Goal: Information Seeking & Learning: Check status

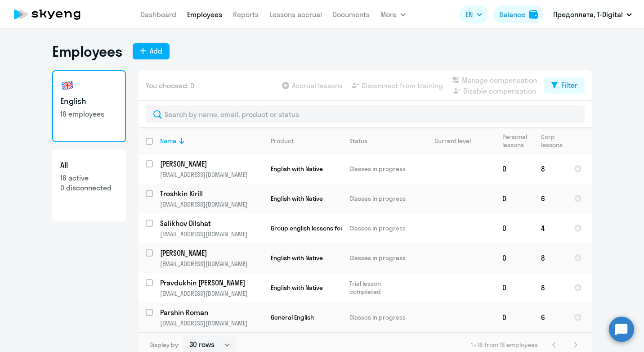
select select "30"
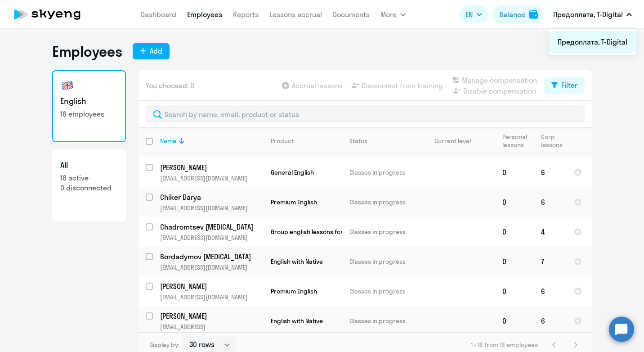
click at [578, 41] on li "Предоплата, T-Digital" at bounding box center [593, 42] width 88 height 22
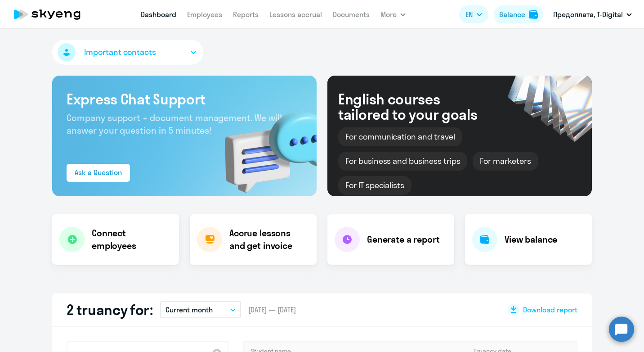
select select "30"
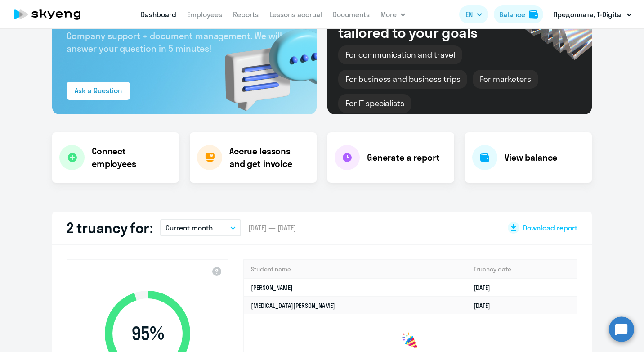
scroll to position [37, 0]
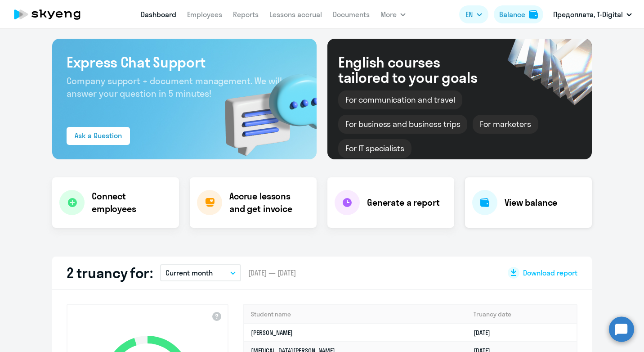
click at [545, 203] on h4 "View balance" at bounding box center [531, 202] width 53 height 13
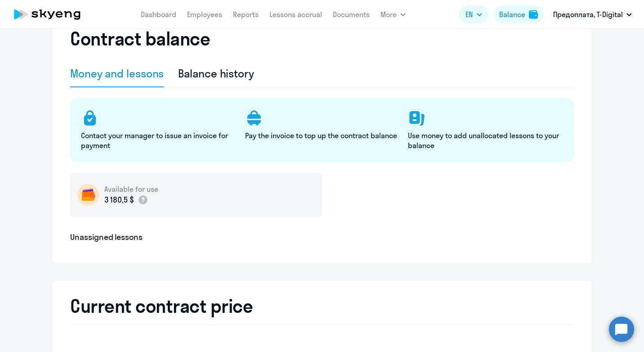
select select "english_adult_not_native_speaker"
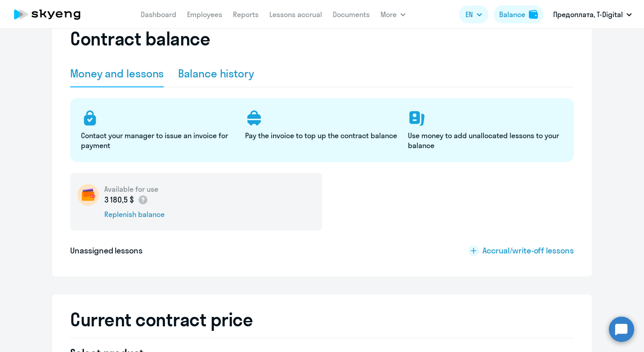
click at [226, 72] on div "Balance history" at bounding box center [216, 73] width 76 height 14
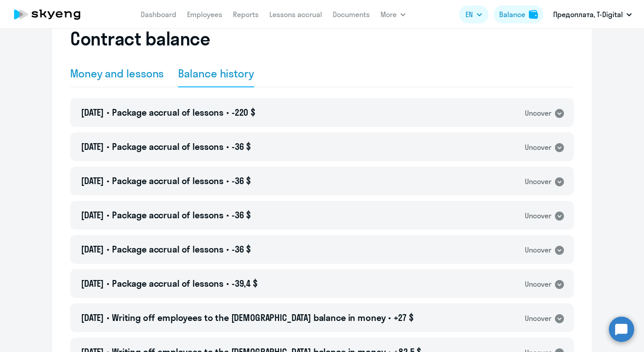
click at [94, 71] on div "Money and lessons" at bounding box center [117, 73] width 94 height 14
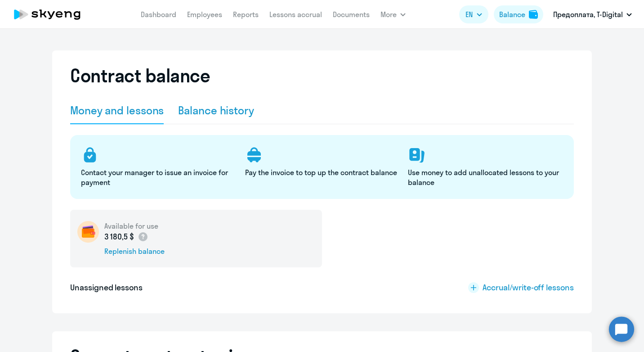
click at [194, 110] on div "Balance history" at bounding box center [216, 110] width 76 height 14
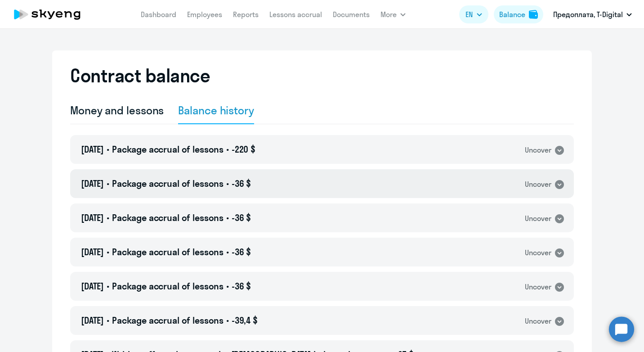
scroll to position [45, 0]
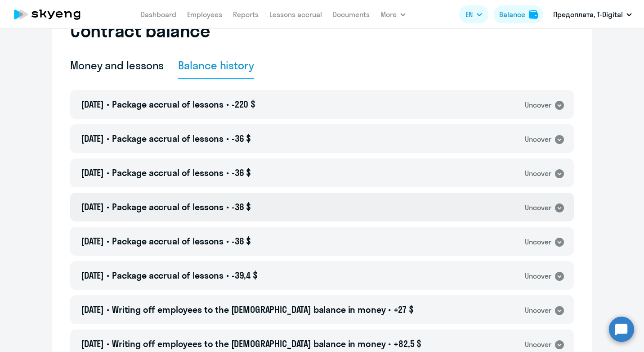
click at [557, 207] on icon at bounding box center [559, 207] width 9 height 9
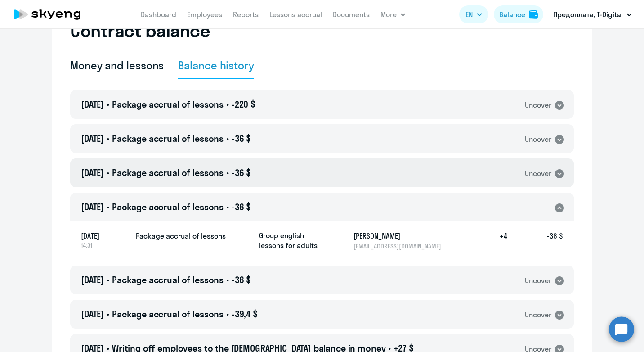
click at [558, 171] on icon at bounding box center [559, 173] width 9 height 9
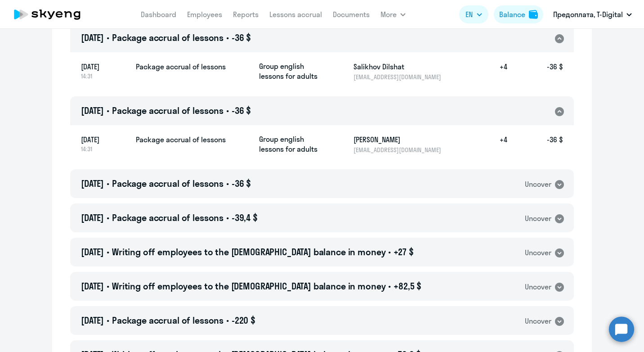
scroll to position [0, 0]
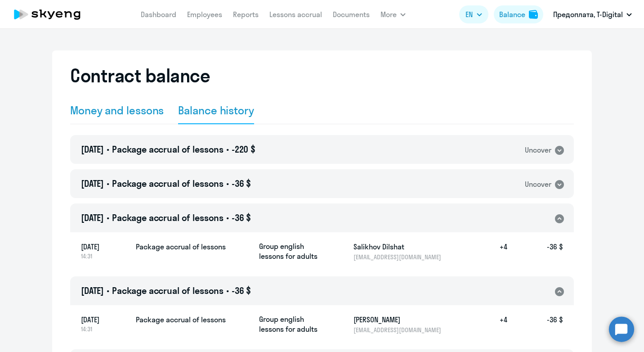
click at [89, 107] on div "Money and lessons" at bounding box center [117, 110] width 94 height 14
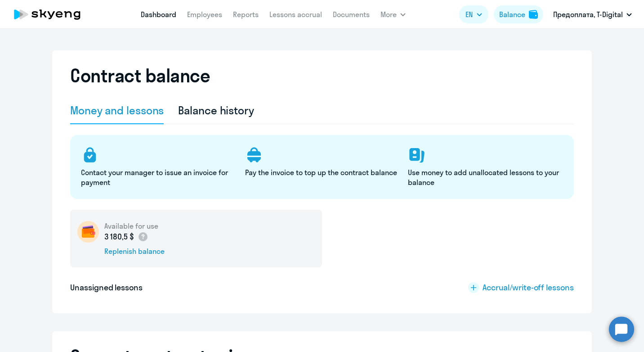
click at [168, 15] on link "Dashboard" at bounding box center [159, 14] width 36 height 9
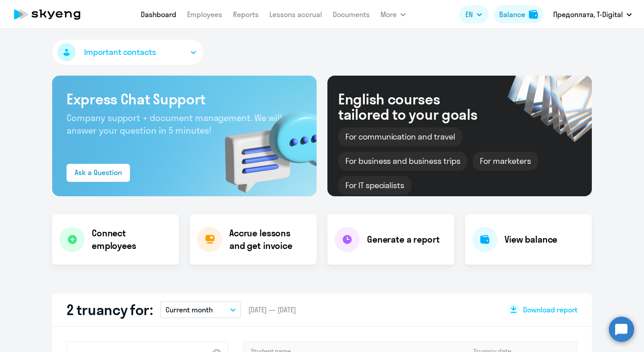
select select "30"
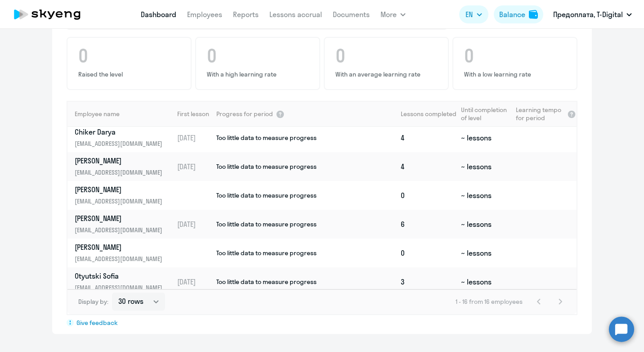
scroll to position [299, 0]
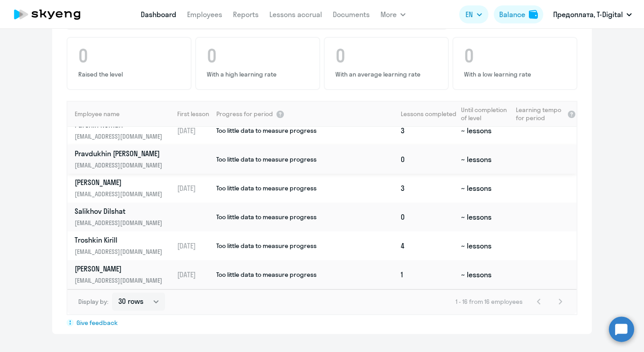
click at [257, 159] on span "Too little data to measure progress" at bounding box center [266, 159] width 100 height 8
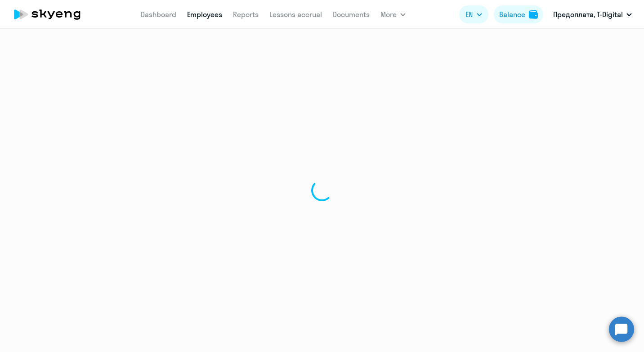
select select "english"
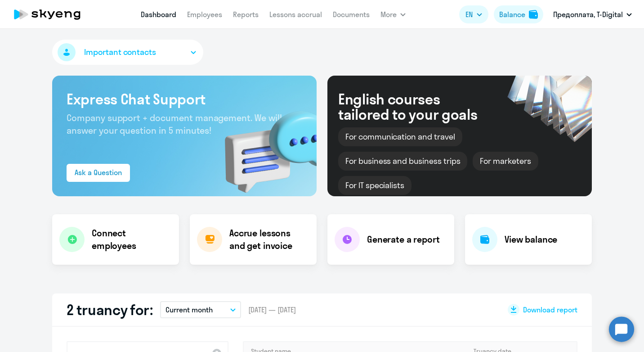
select select "30"
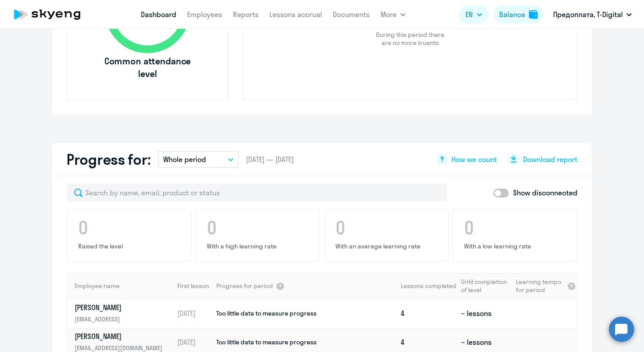
scroll to position [450, 0]
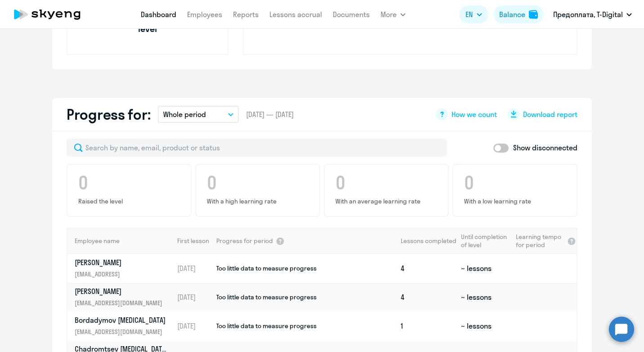
click at [475, 267] on td "~ lessons" at bounding box center [484, 268] width 54 height 29
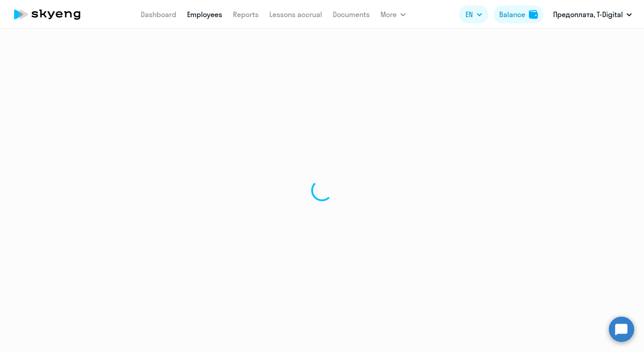
select select "english"
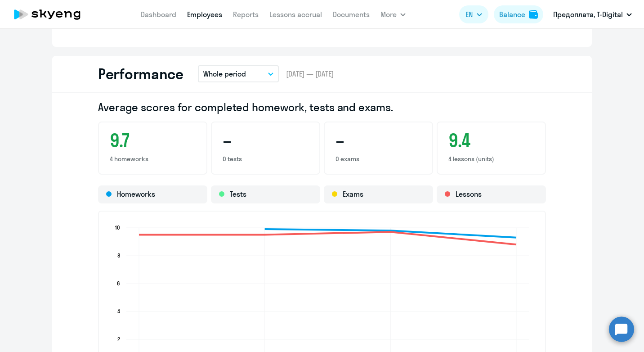
scroll to position [418, 0]
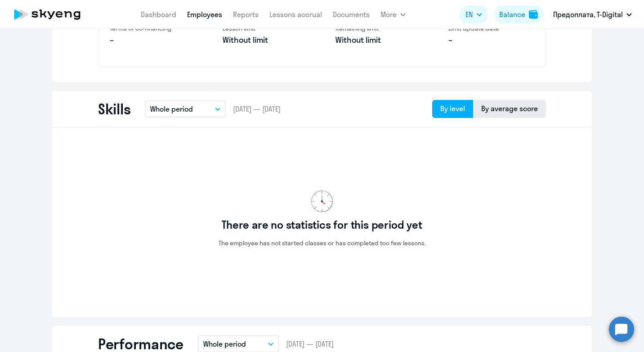
click at [508, 108] on div "By average score" at bounding box center [509, 108] width 57 height 11
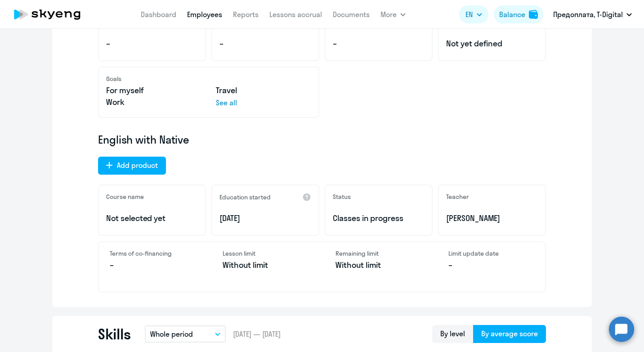
scroll to position [0, 0]
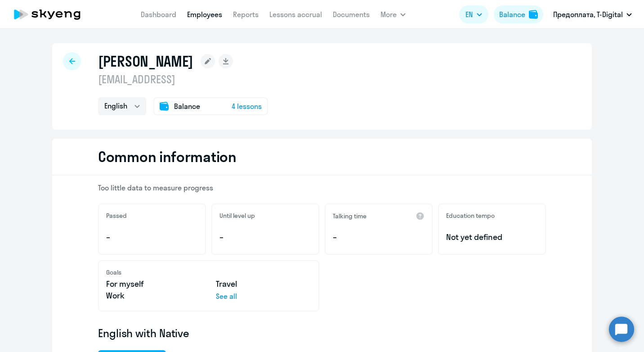
click at [71, 58] on div at bounding box center [72, 61] width 18 height 18
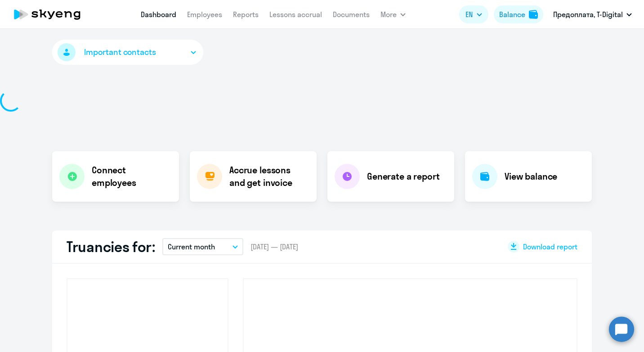
select select "30"
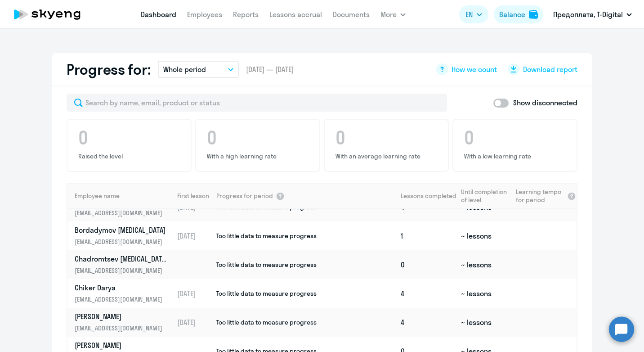
scroll to position [45, 0]
click at [469, 289] on td "~ lessons" at bounding box center [484, 293] width 54 height 29
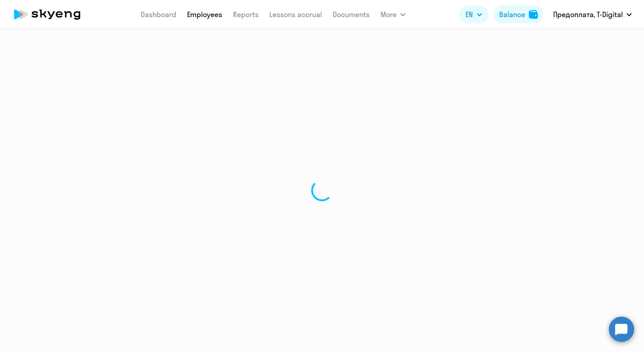
select select "english"
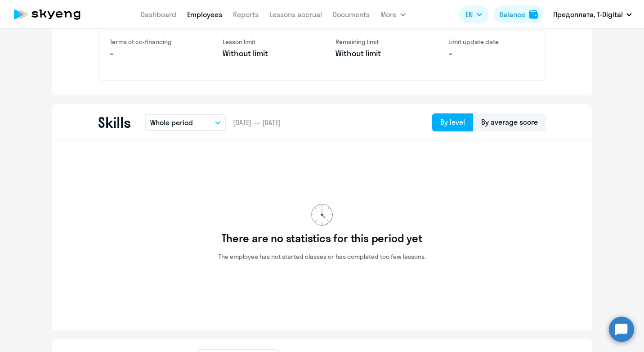
scroll to position [180, 0]
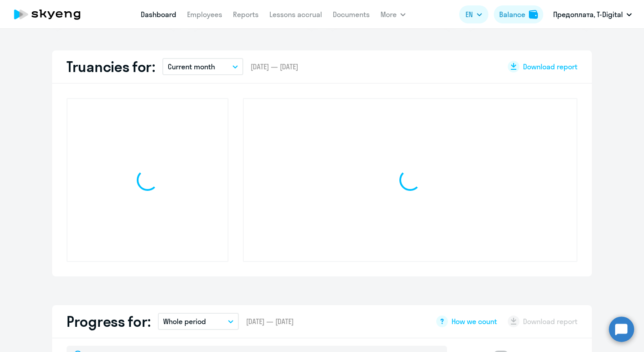
scroll to position [243, 0]
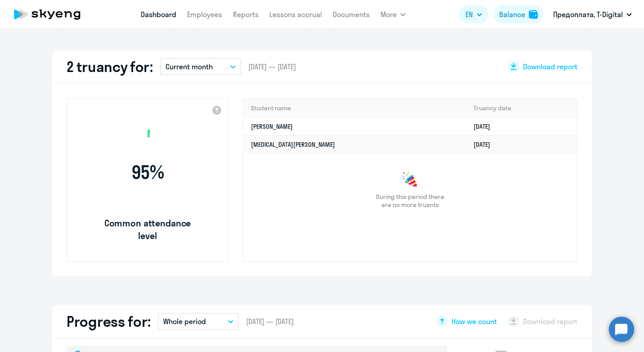
select select "30"
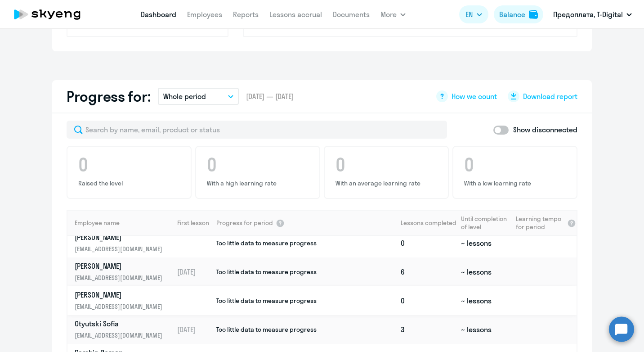
scroll to position [270, 0]
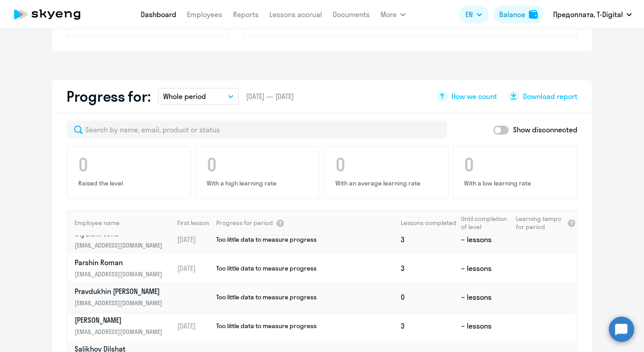
click at [101, 292] on p "Pravdukhin [PERSON_NAME]" at bounding box center [121, 291] width 93 height 10
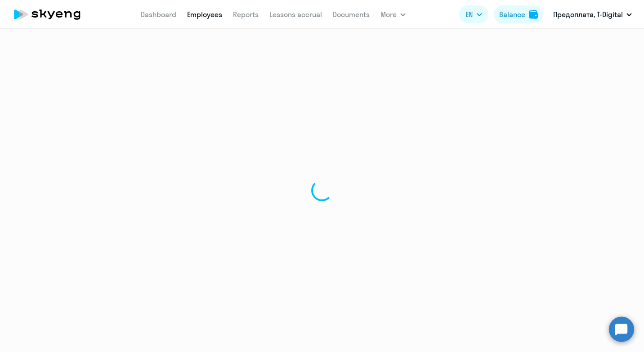
select select "english"
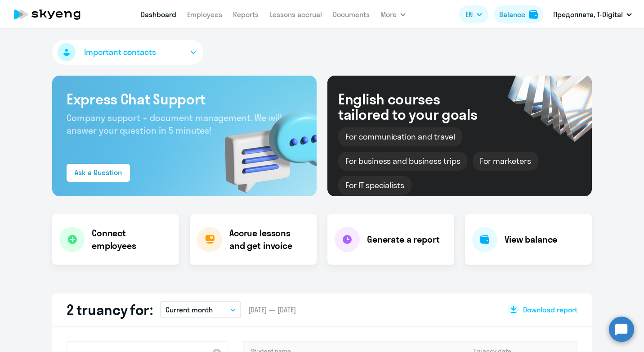
select select "30"
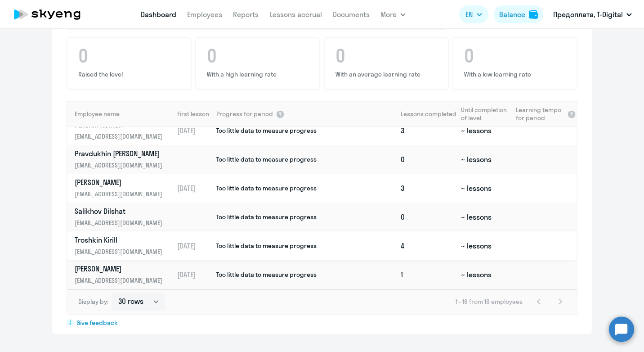
scroll to position [254, 0]
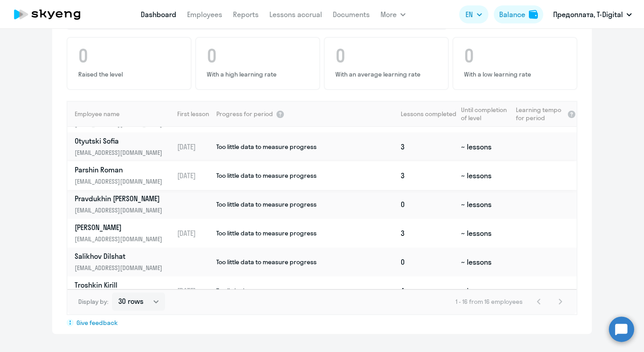
click at [474, 175] on td "~ lessons" at bounding box center [484, 175] width 54 height 29
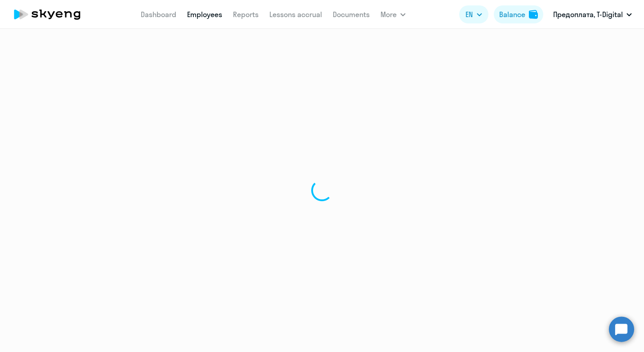
select select "english"
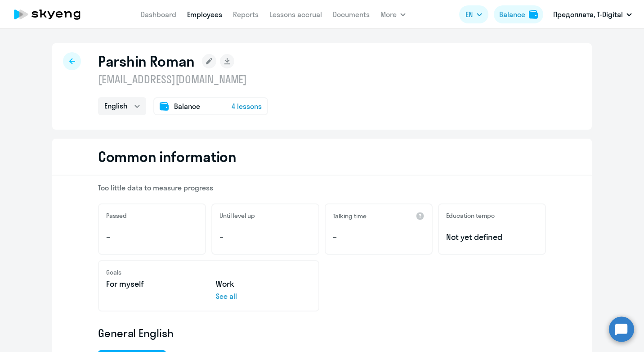
click at [72, 59] on div at bounding box center [72, 61] width 18 height 18
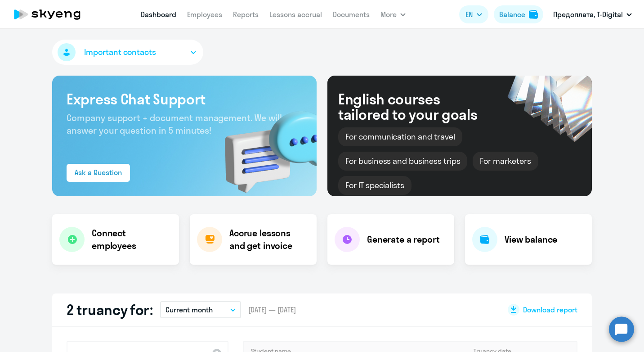
select select "30"
